Goal: Transaction & Acquisition: Purchase product/service

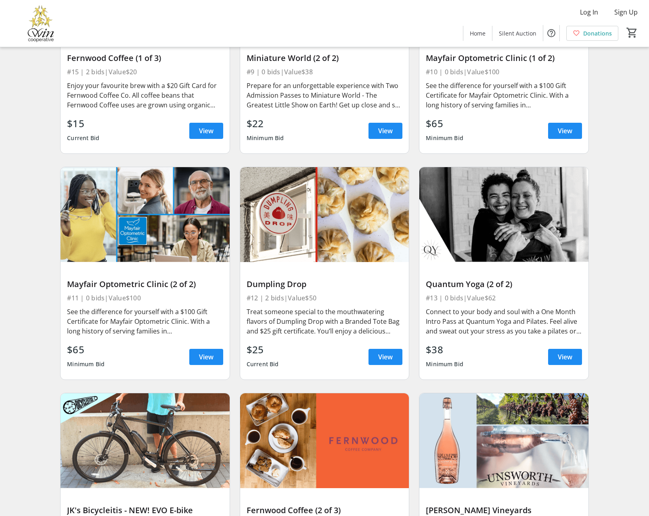
scroll to position [1881, 0]
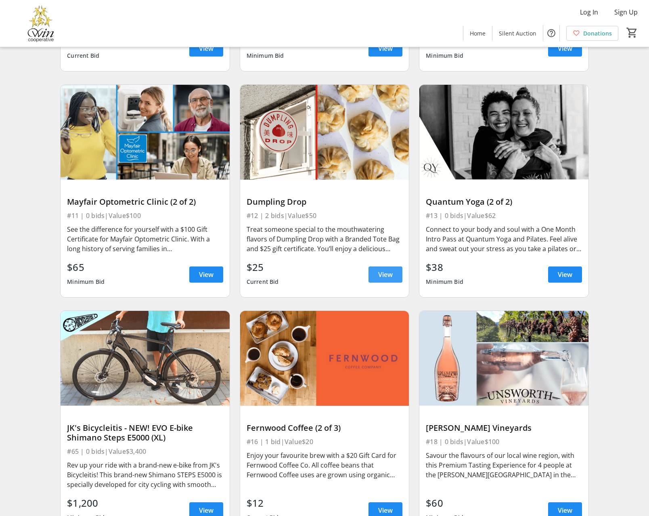
click at [378, 279] on span at bounding box center [386, 274] width 34 height 19
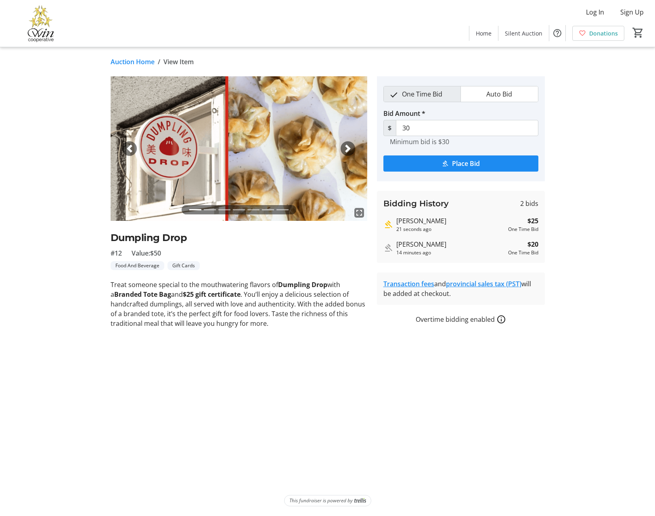
click at [349, 148] on span "button" at bounding box center [348, 149] width 8 height 8
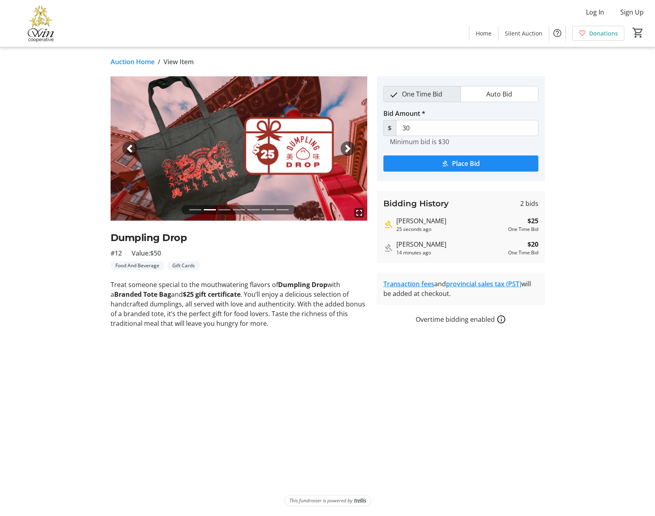
click at [349, 148] on span "button" at bounding box center [348, 149] width 8 height 8
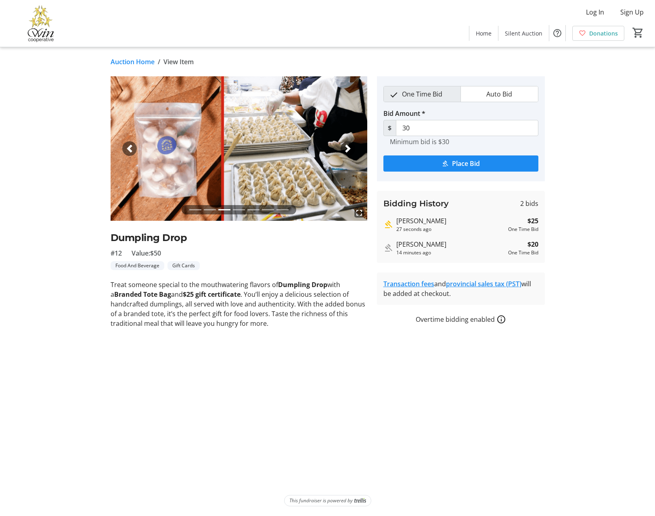
click at [349, 148] on span "button" at bounding box center [348, 149] width 8 height 8
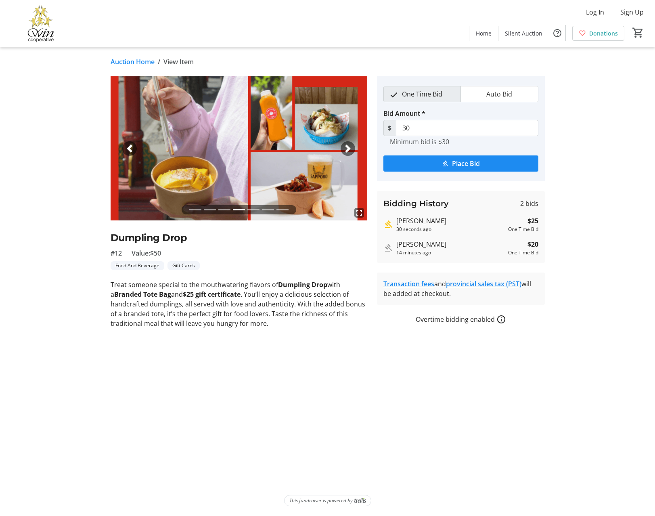
click at [349, 148] on span "button" at bounding box center [348, 149] width 8 height 8
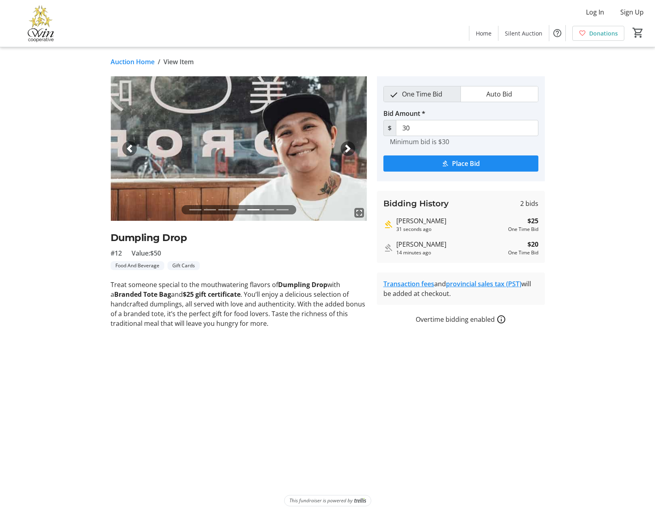
click at [349, 148] on span "button" at bounding box center [348, 149] width 8 height 8
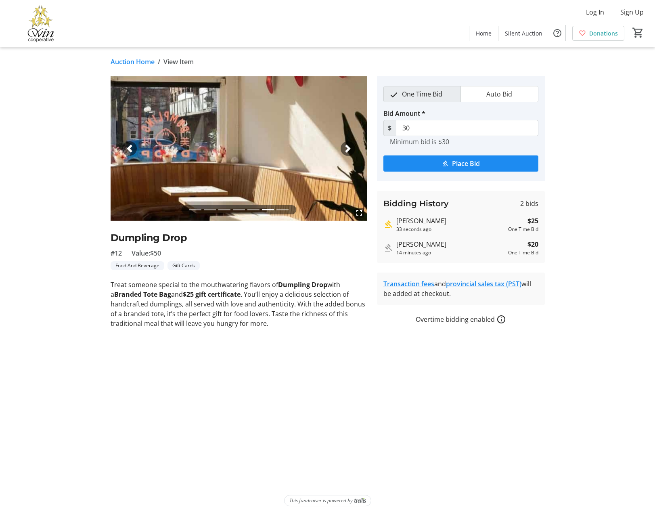
click at [349, 148] on span "button" at bounding box center [348, 149] width 8 height 8
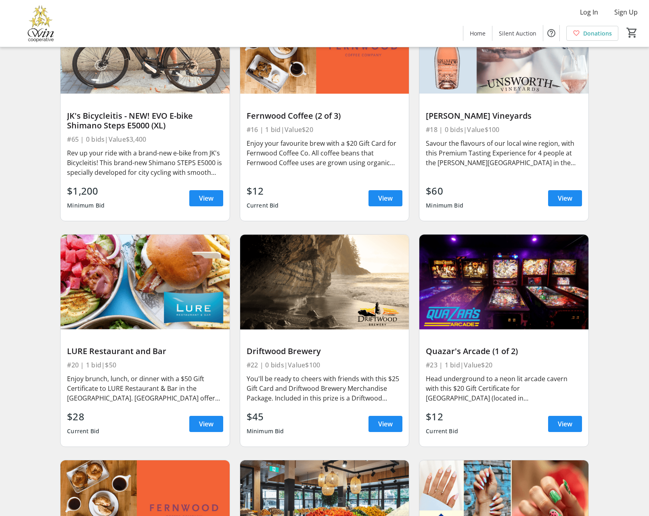
scroll to position [2226, 0]
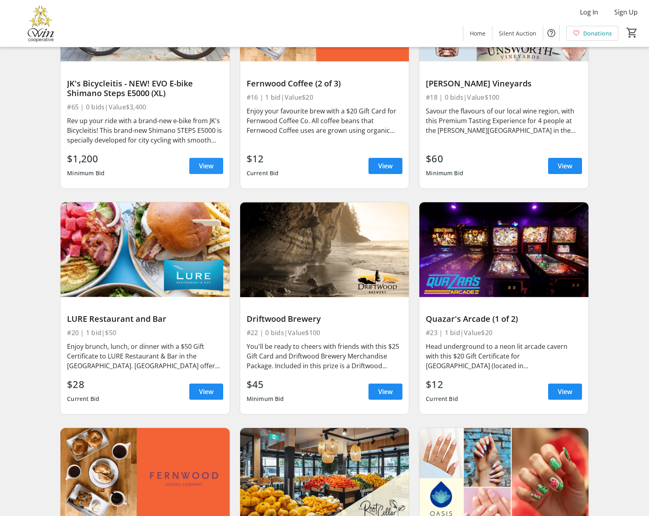
click at [210, 171] on span "View" at bounding box center [206, 166] width 15 height 10
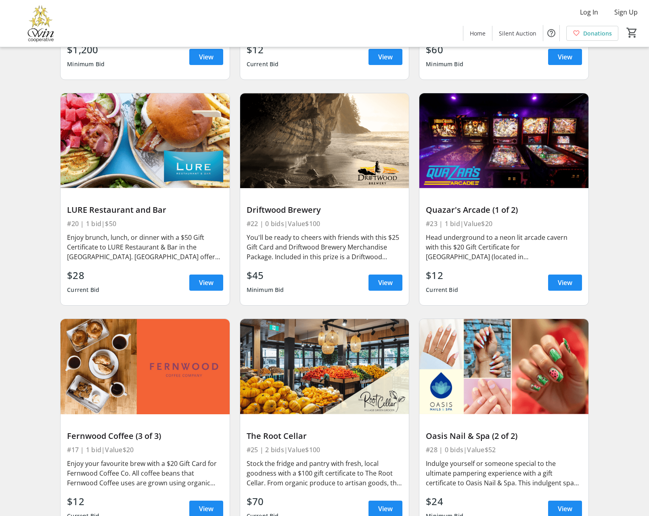
scroll to position [2358, 0]
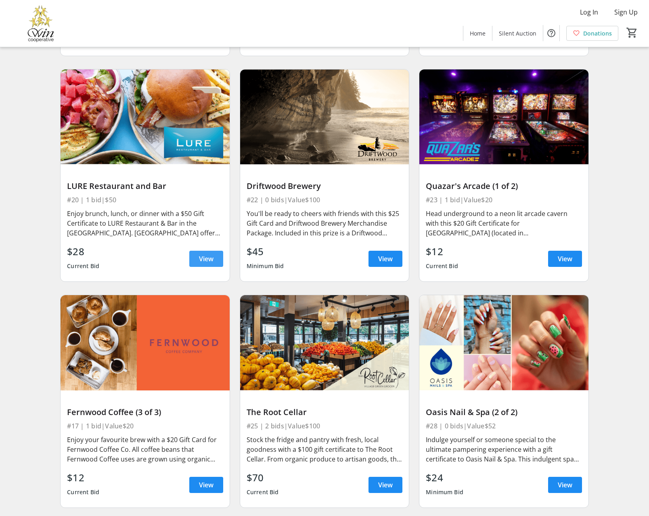
click at [197, 265] on span at bounding box center [206, 258] width 34 height 19
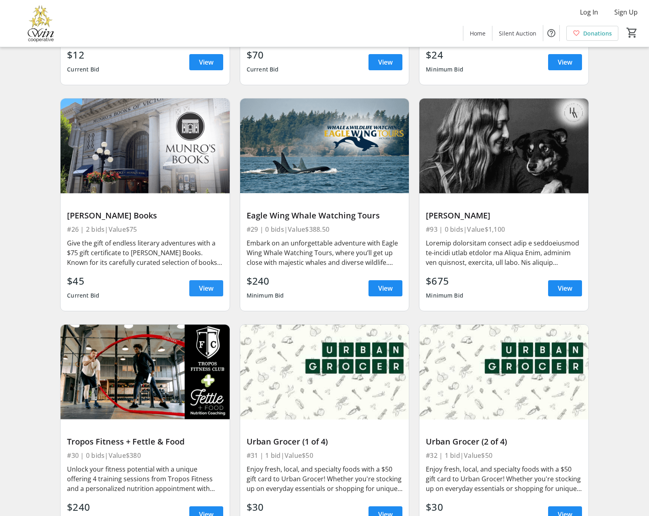
scroll to position [2836, 0]
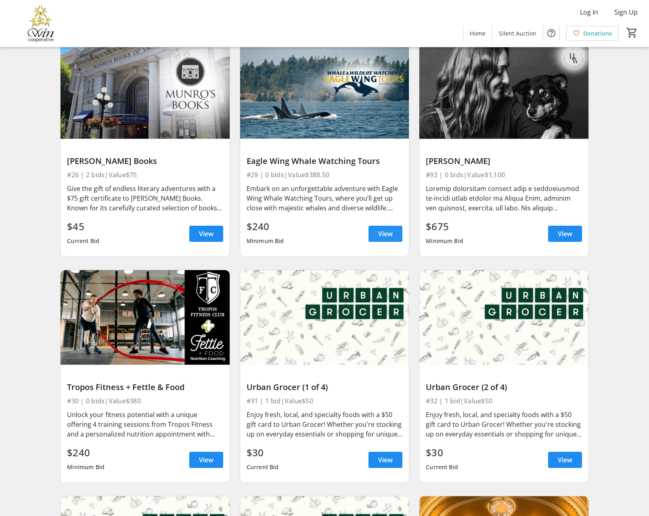
click at [380, 238] on span "View" at bounding box center [385, 234] width 15 height 10
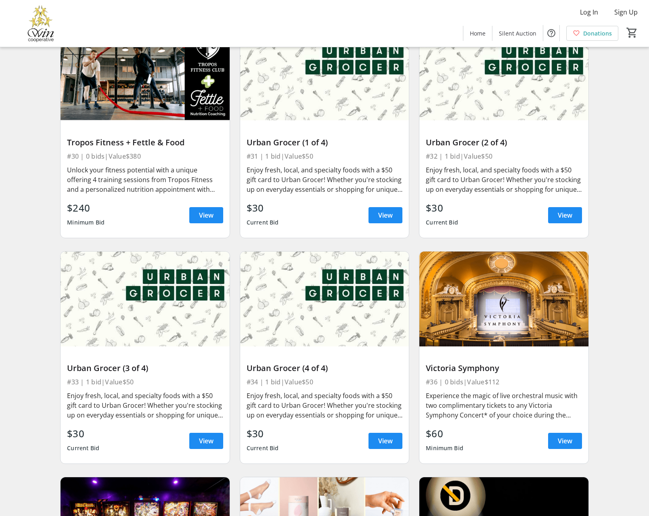
scroll to position [3080, 0]
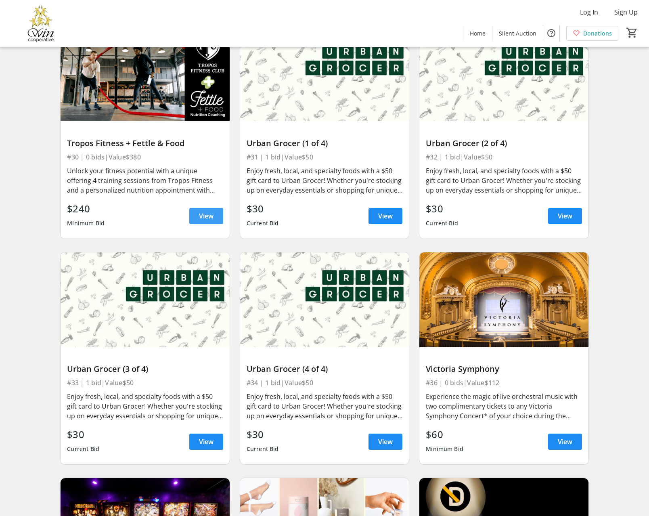
click at [205, 221] on span "View" at bounding box center [206, 216] width 15 height 10
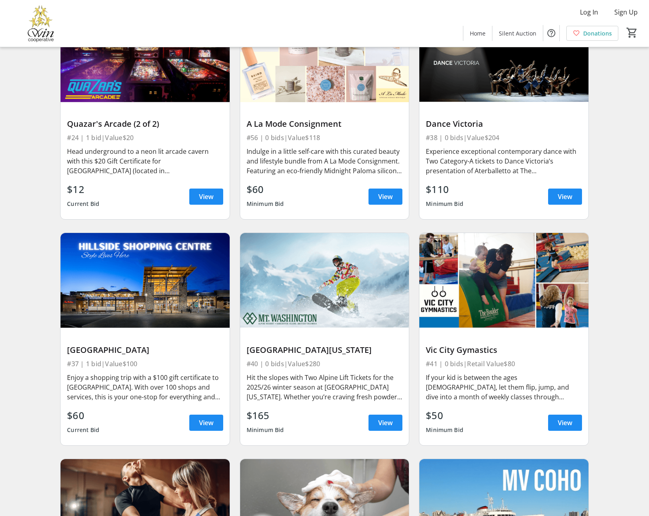
scroll to position [3559, 0]
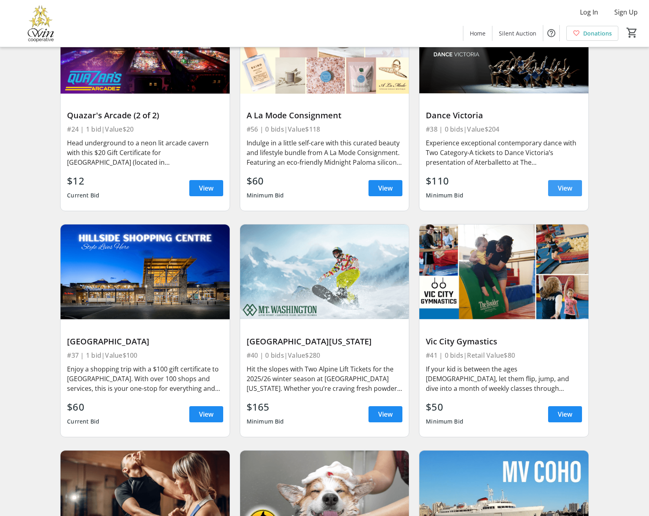
click at [565, 193] on span "View" at bounding box center [565, 188] width 15 height 10
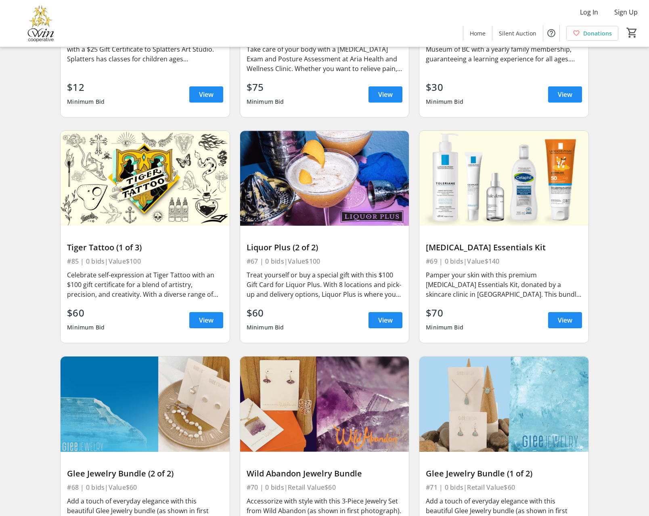
scroll to position [5029, 0]
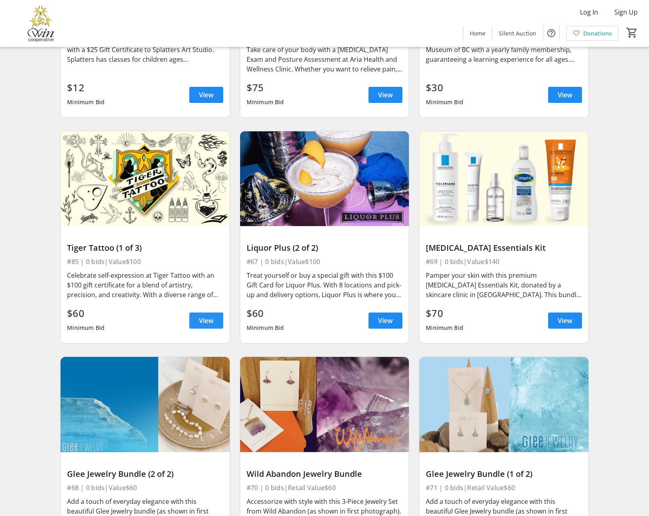
click at [205, 325] on span "View" at bounding box center [206, 321] width 15 height 10
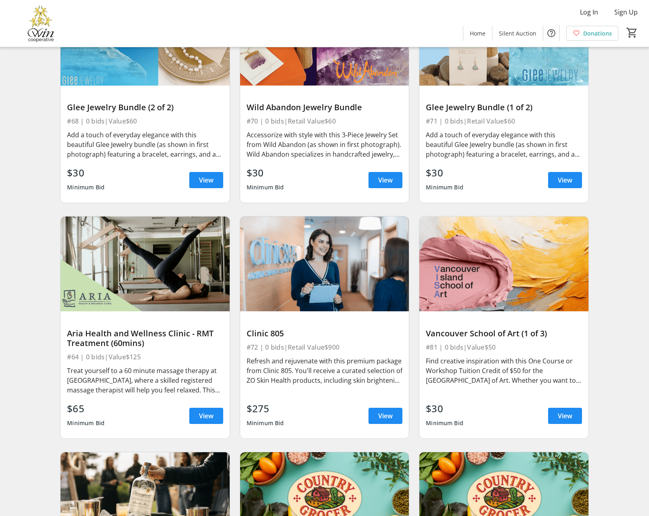
scroll to position [5440, 0]
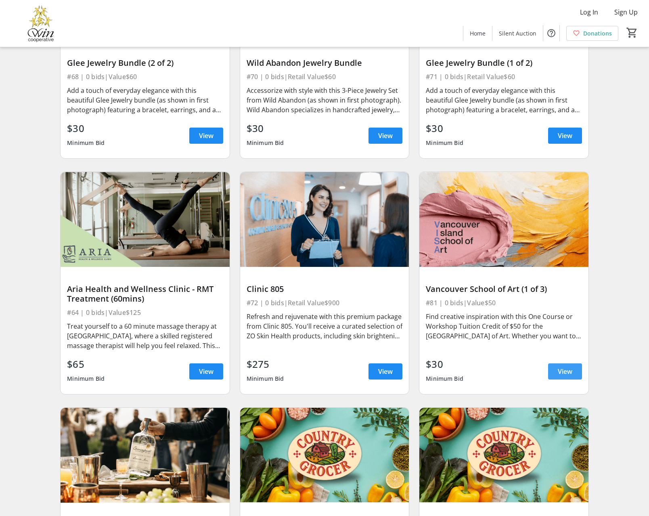
click at [569, 376] on span "View" at bounding box center [565, 372] width 15 height 10
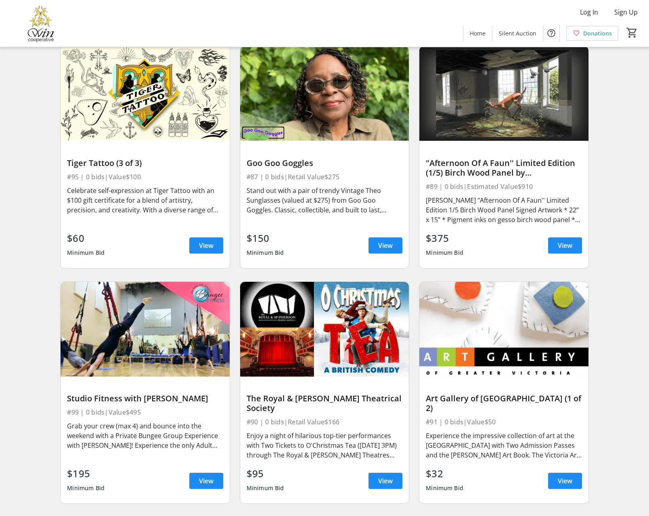
scroll to position [6692, 0]
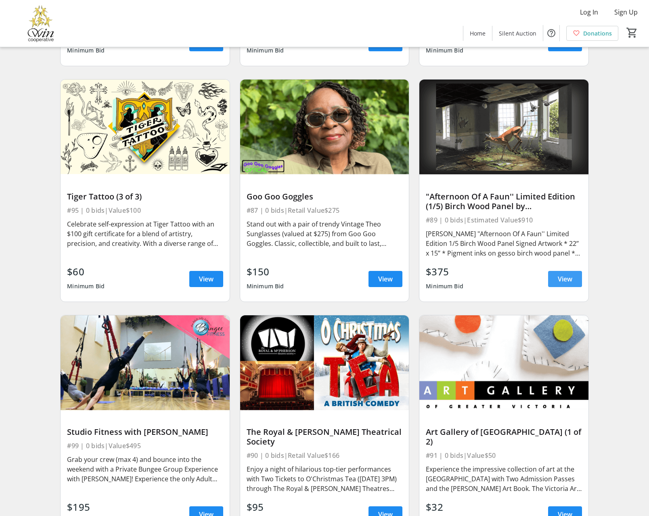
click at [565, 284] on span "View" at bounding box center [565, 279] width 15 height 10
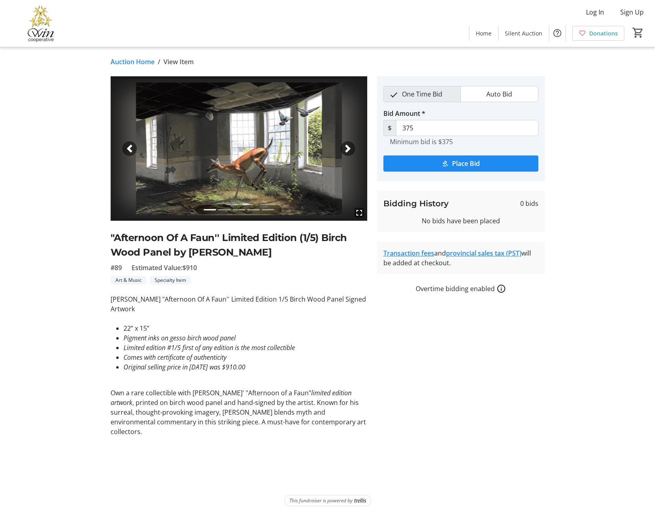
click at [353, 151] on div "Next" at bounding box center [348, 148] width 15 height 15
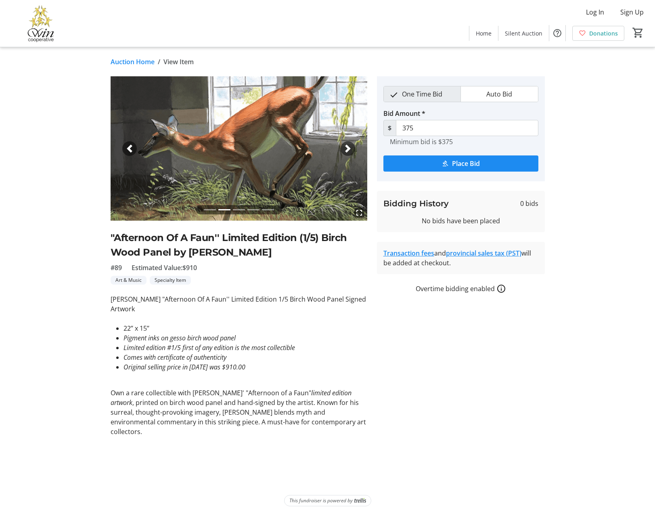
click at [353, 151] on div "Next" at bounding box center [348, 148] width 15 height 15
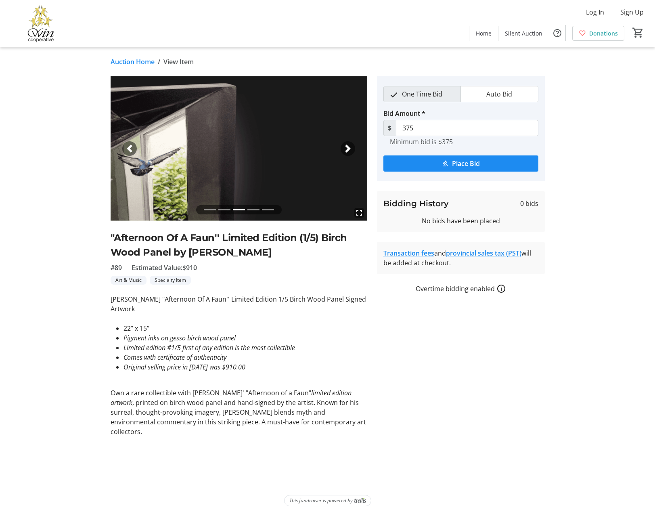
click at [353, 151] on div "Next" at bounding box center [348, 148] width 15 height 15
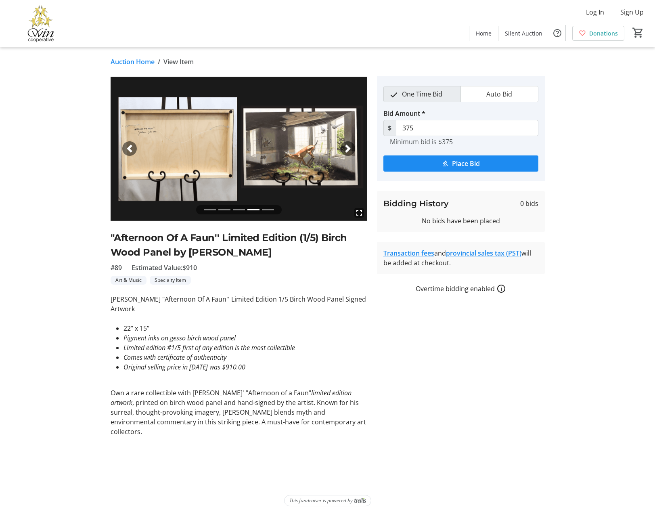
click at [353, 151] on div "Next" at bounding box center [348, 148] width 15 height 15
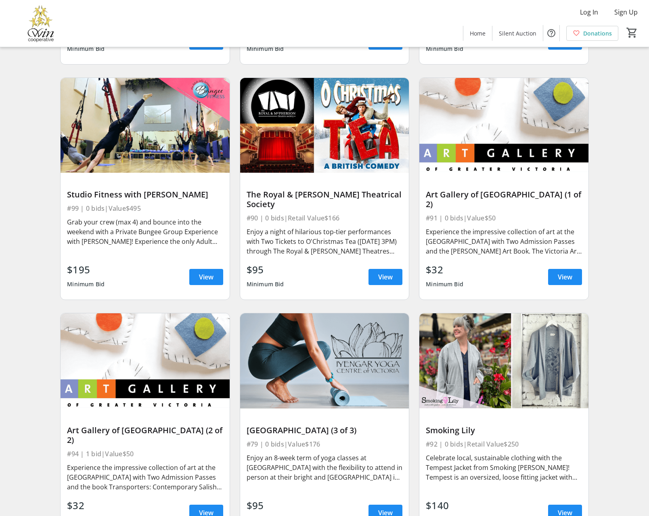
scroll to position [6927, 0]
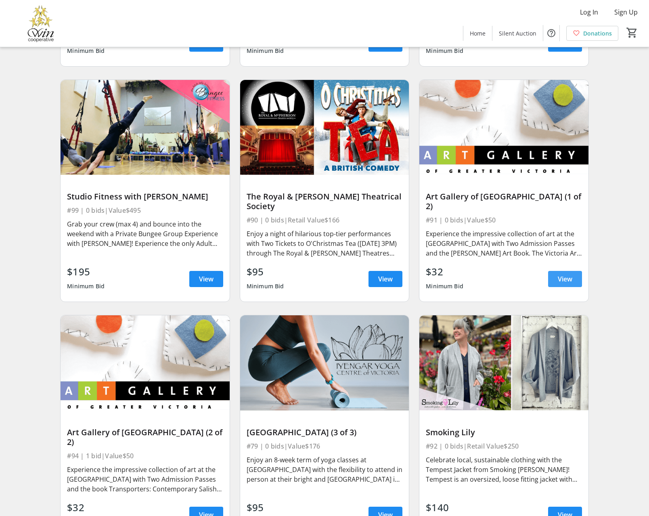
click at [563, 284] on span "View" at bounding box center [565, 279] width 15 height 10
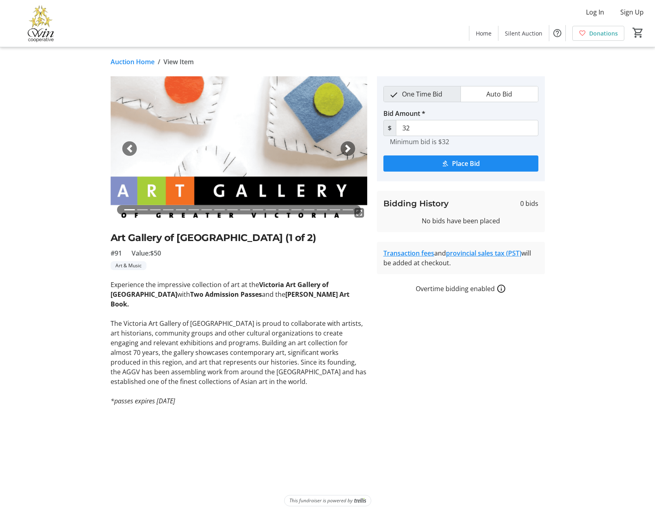
click at [347, 146] on span "button" at bounding box center [348, 149] width 8 height 8
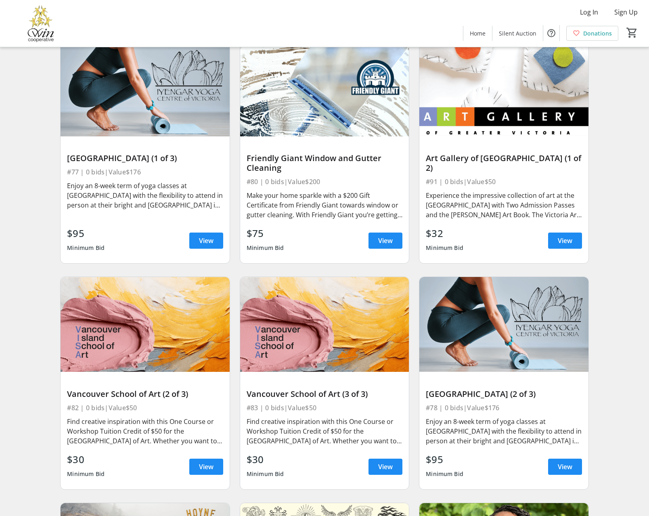
scroll to position [6267, 0]
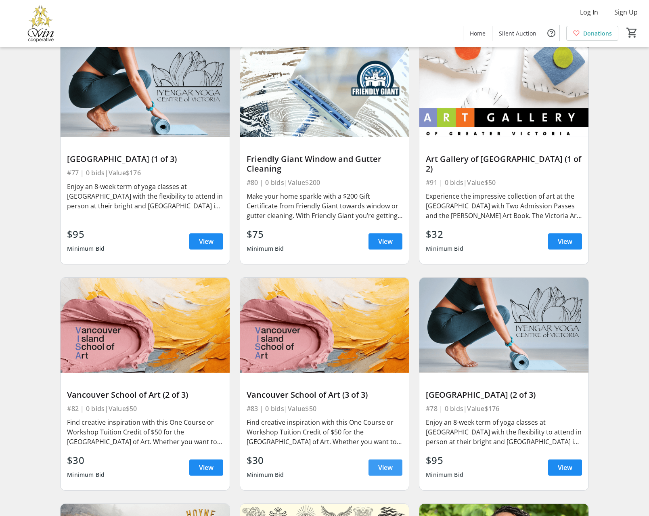
click at [380, 472] on span "View" at bounding box center [385, 468] width 15 height 10
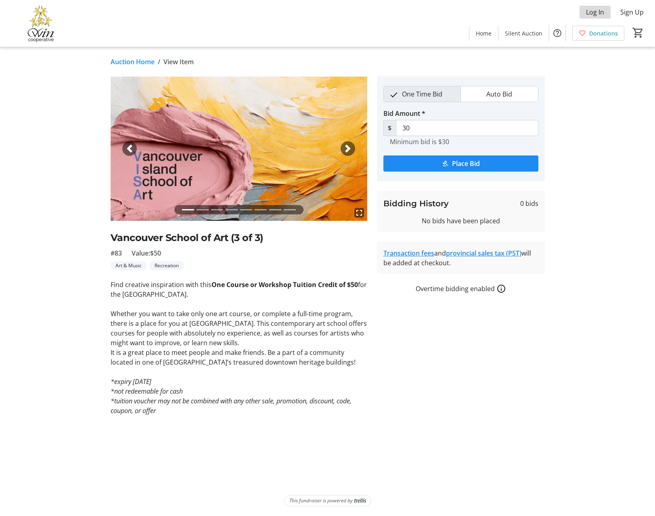
click at [589, 13] on span "Log In" at bounding box center [595, 12] width 18 height 10
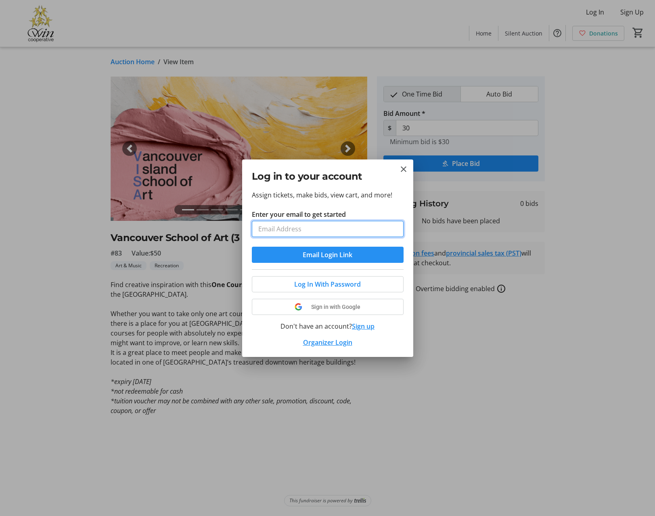
type input "[EMAIL_ADDRESS][DOMAIN_NAME]"
click at [311, 256] on span "Email Login Link" at bounding box center [328, 255] width 50 height 10
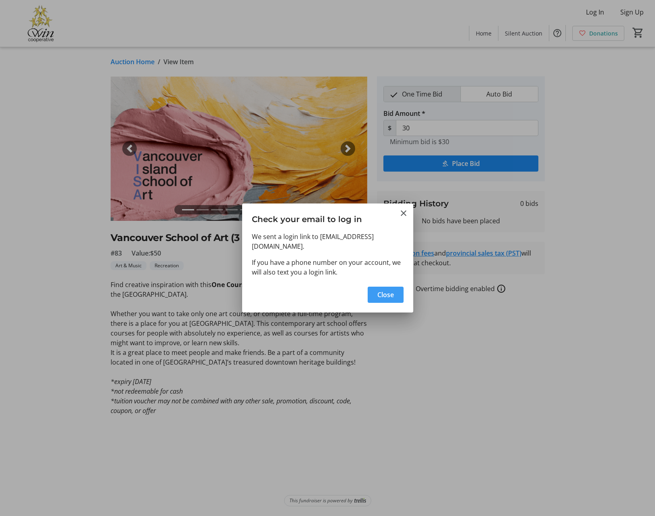
click at [378, 290] on span "Close" at bounding box center [386, 295] width 17 height 10
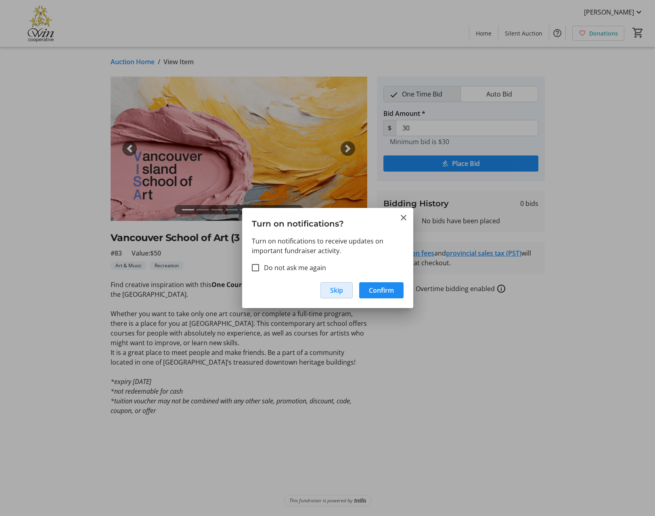
click at [339, 291] on span "Skip" at bounding box center [336, 291] width 13 height 10
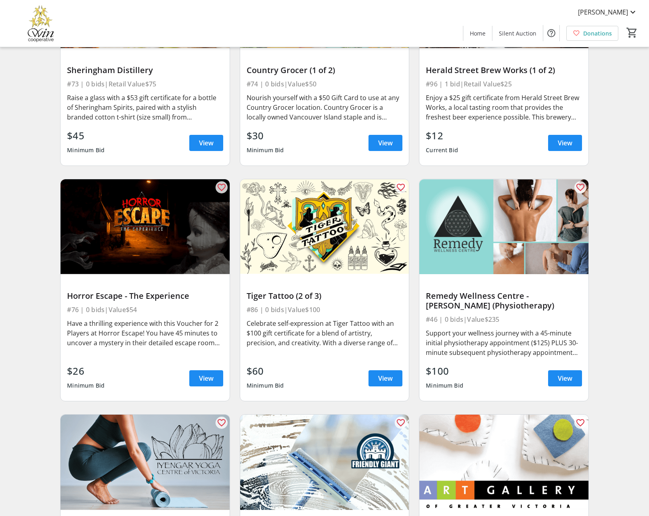
scroll to position [5894, 0]
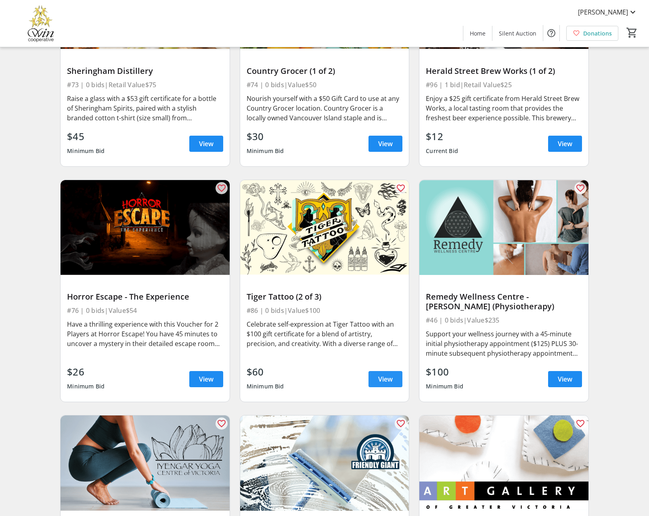
click at [373, 386] on span at bounding box center [386, 379] width 34 height 19
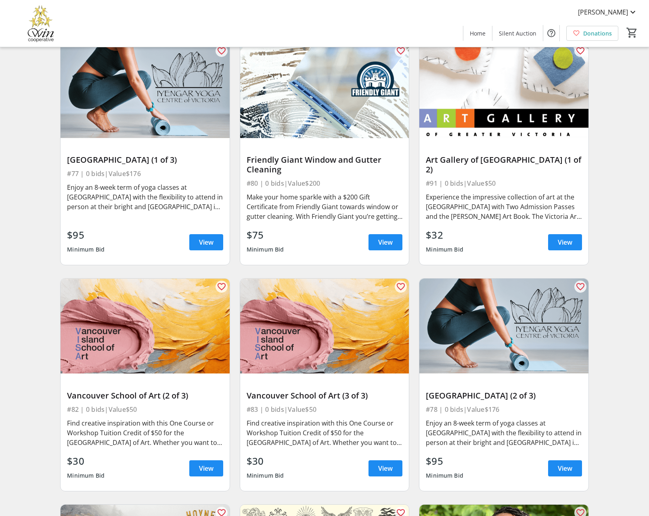
scroll to position [6266, 0]
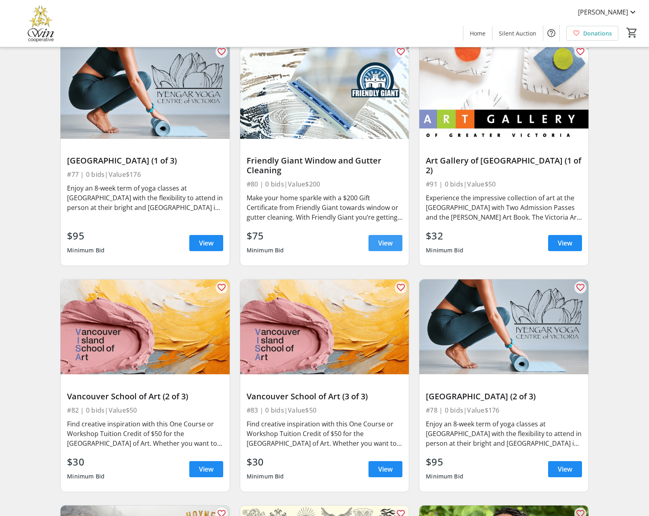
click at [383, 248] on span "View" at bounding box center [385, 243] width 15 height 10
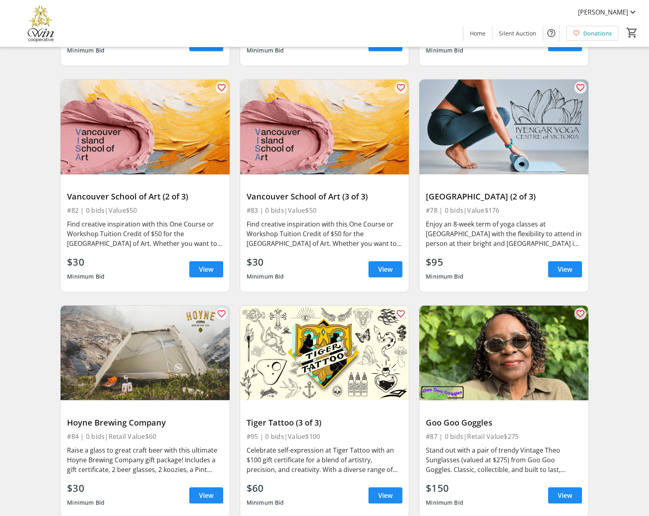
scroll to position [6504, 0]
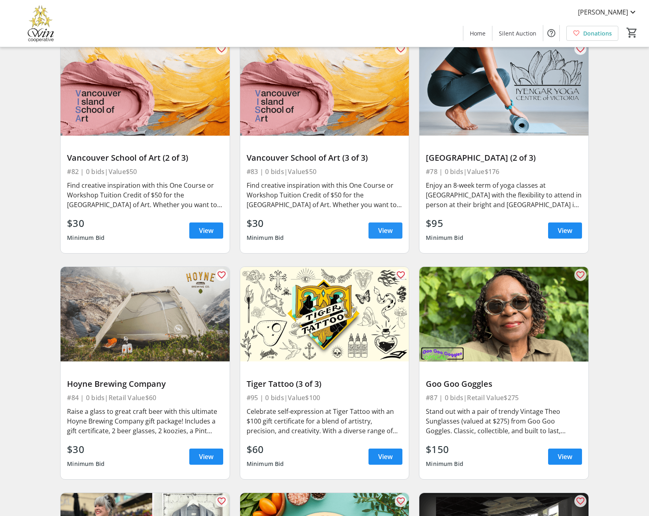
click at [383, 235] on span "View" at bounding box center [385, 231] width 15 height 10
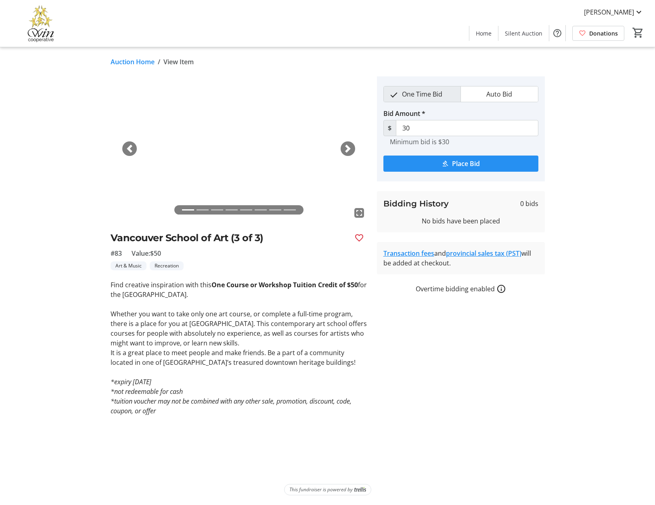
click at [441, 167] on span "submit" at bounding box center [461, 163] width 155 height 19
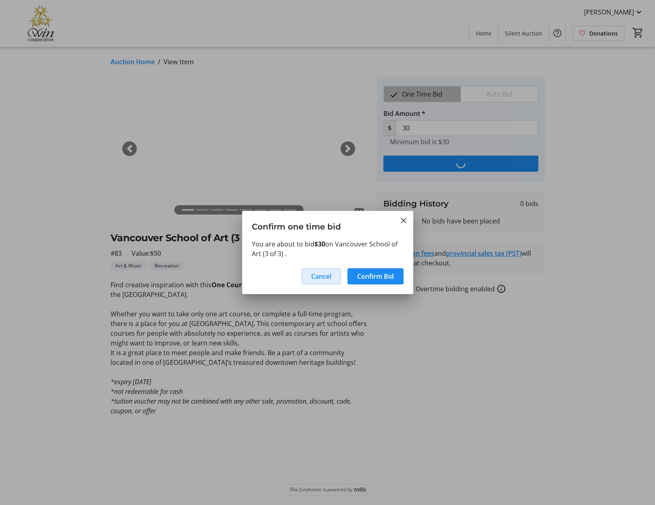
click at [315, 276] on span "Cancel" at bounding box center [321, 276] width 20 height 10
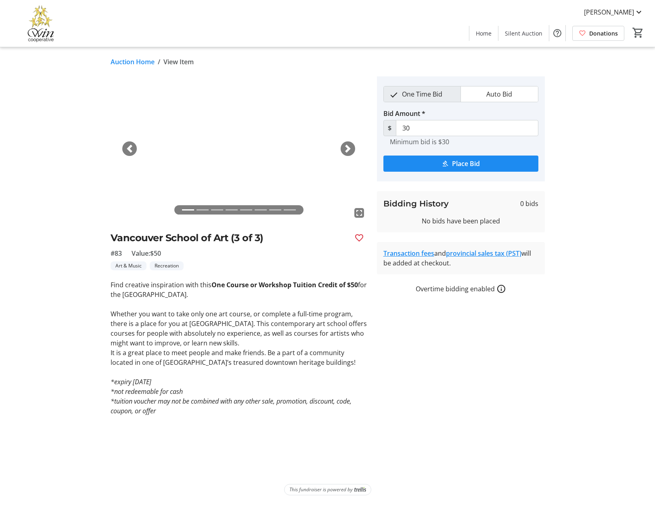
click at [135, 63] on link "Auction Home" at bounding box center [133, 62] width 44 height 10
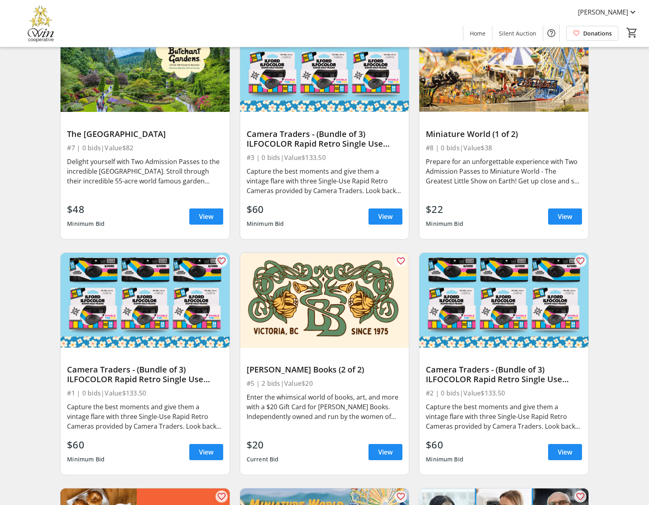
scroll to position [1191, 0]
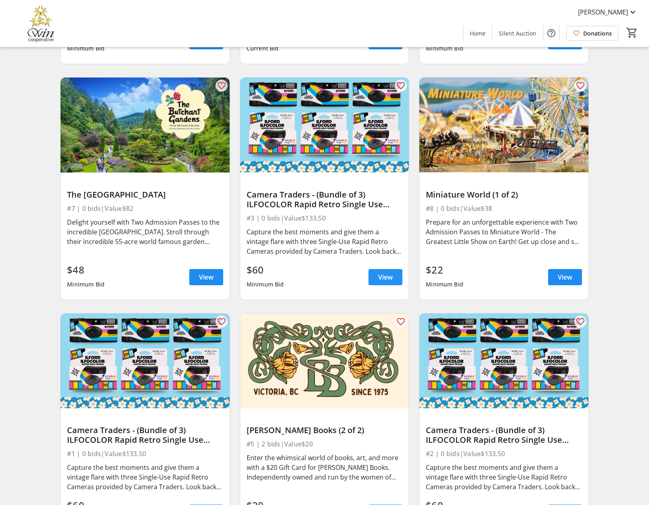
click at [386, 278] on span "View" at bounding box center [385, 277] width 15 height 10
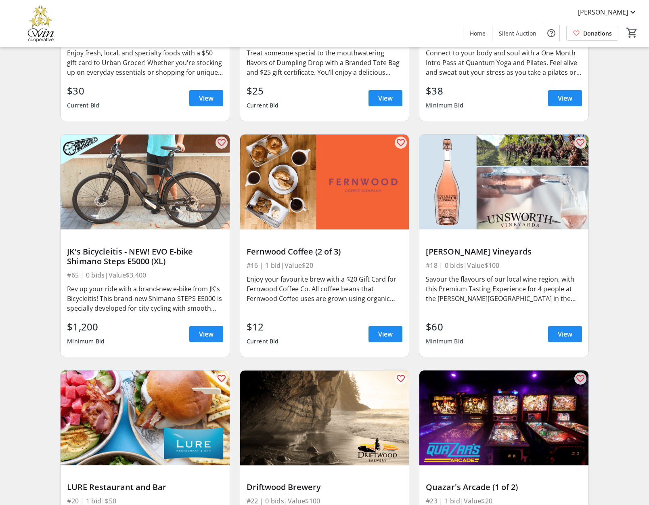
scroll to position [2094, 0]
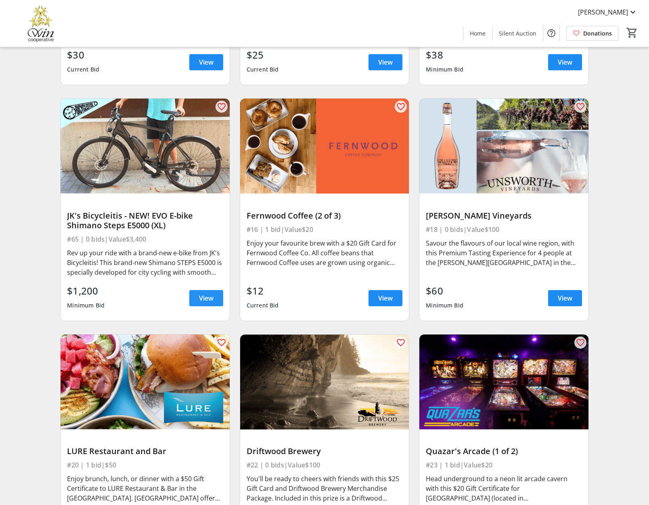
click at [198, 306] on span at bounding box center [206, 297] width 34 height 19
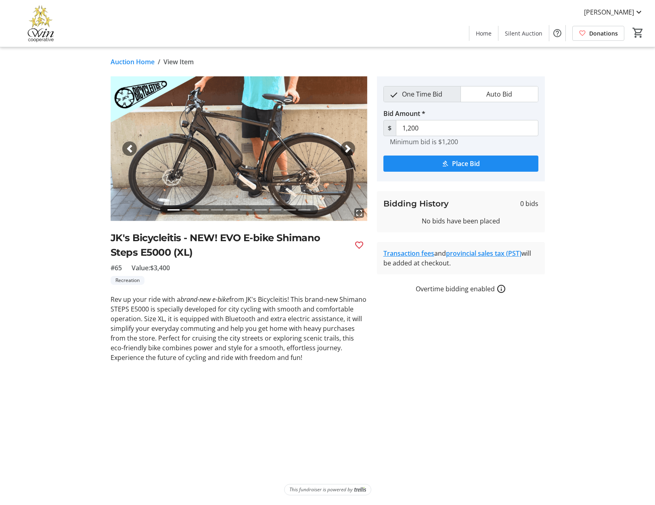
click at [348, 151] on span "button" at bounding box center [348, 149] width 8 height 8
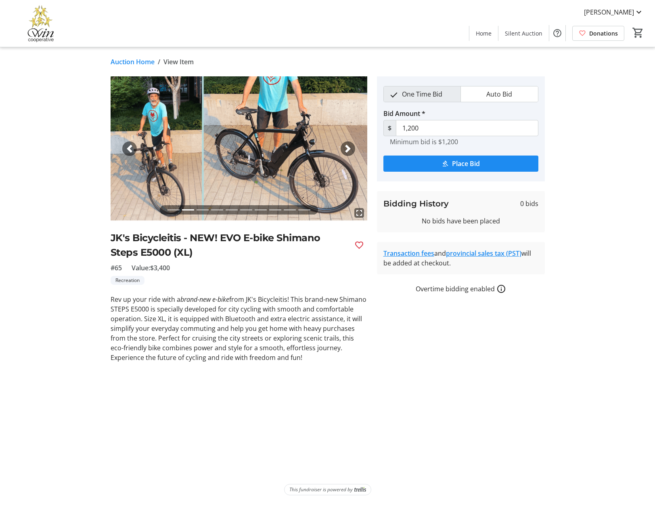
click at [348, 151] on span "button" at bounding box center [348, 149] width 8 height 8
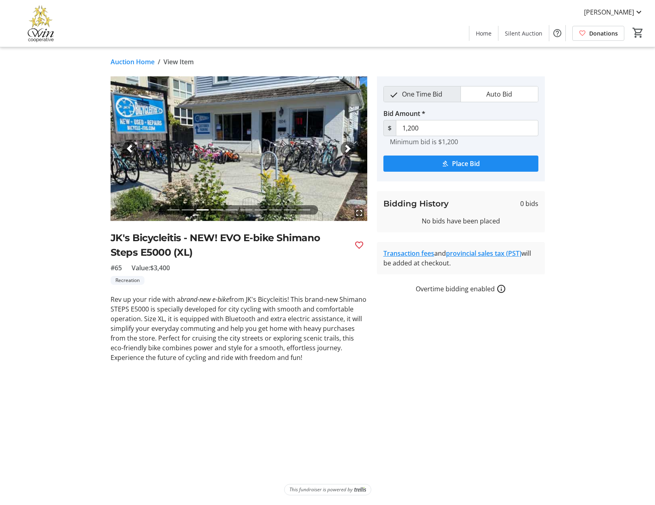
click at [348, 151] on span "button" at bounding box center [348, 149] width 8 height 8
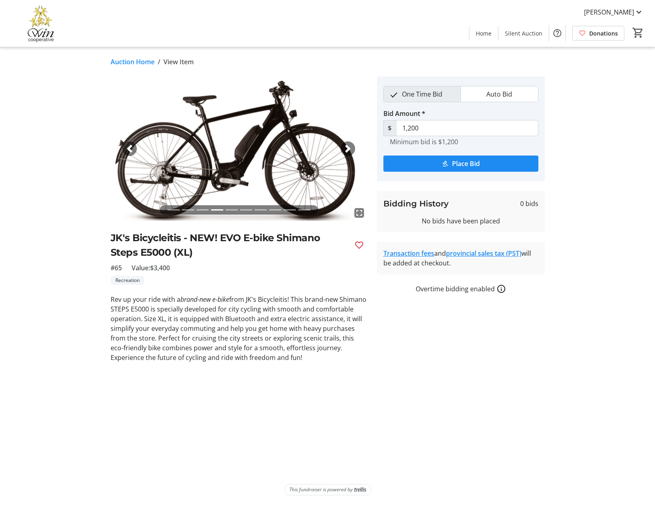
click at [348, 151] on span "button" at bounding box center [348, 149] width 8 height 8
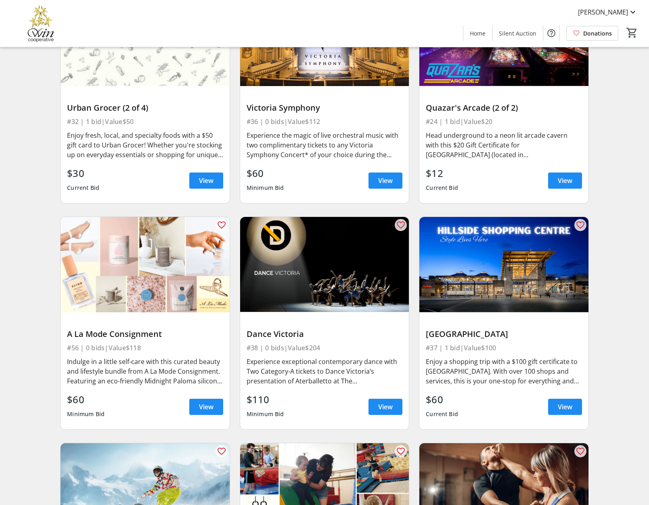
scroll to position [3370, 0]
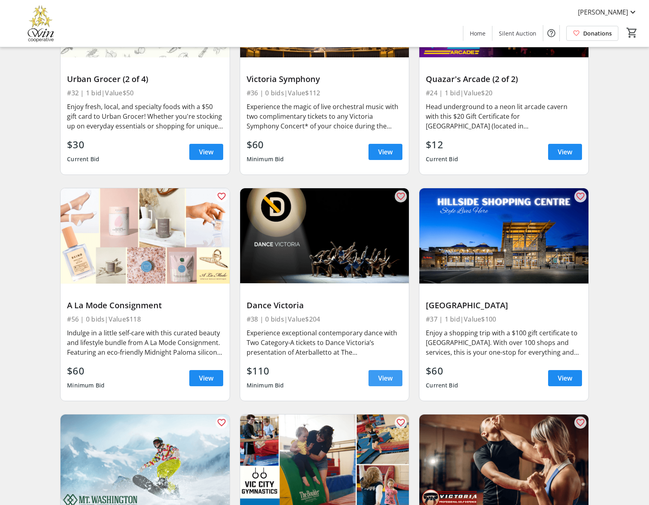
click at [395, 388] on span at bounding box center [386, 377] width 34 height 19
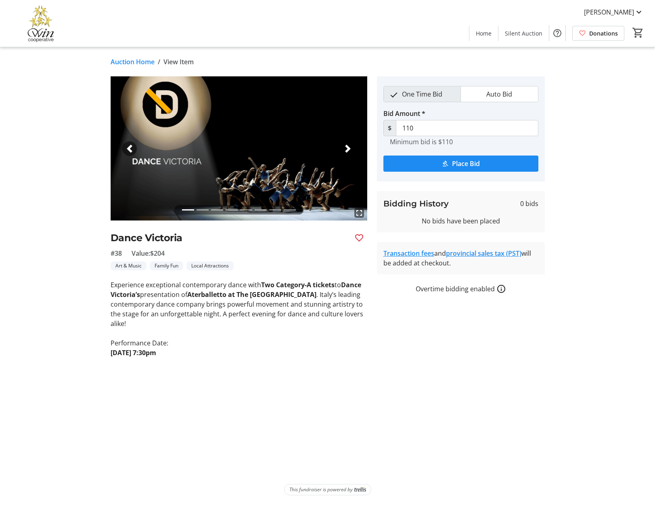
drag, startPoint x: 260, startPoint y: 283, endPoint x: 298, endPoint y: 293, distance: 38.5
click at [298, 293] on p "Experience exceptional contemporary dance with Two Category-A tickets to Dance …" at bounding box center [239, 304] width 257 height 48
